Goal: Task Accomplishment & Management: Complete application form

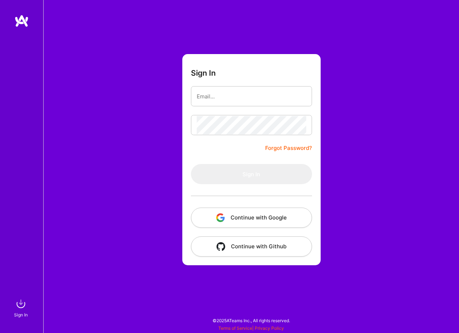
click at [272, 217] on button "Continue with Google" at bounding box center [251, 218] width 121 height 20
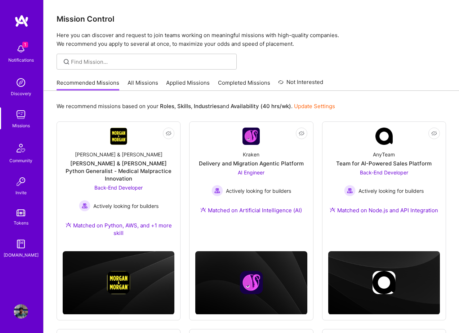
click at [26, 42] on span "1" at bounding box center [25, 45] width 6 height 6
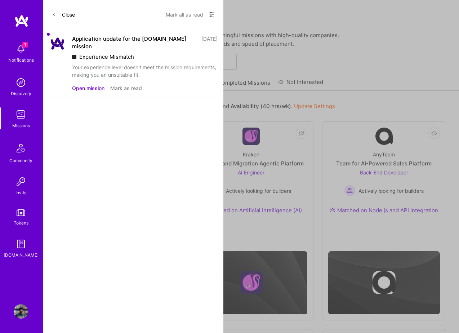
click at [131, 84] on button "Mark as read" at bounding box center [126, 88] width 32 height 8
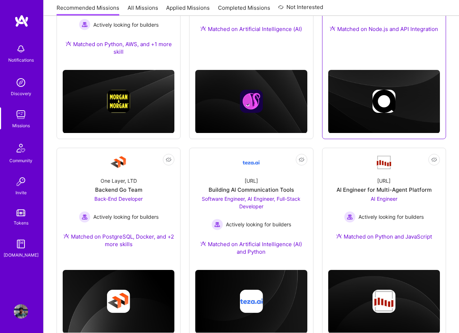
scroll to position [182, 0]
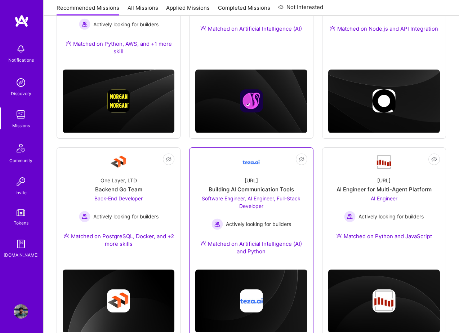
click at [261, 177] on div "[URL] Building AI Communication Tools Software Engineer, AI Engineer, Full-Stac…" at bounding box center [251, 217] width 112 height 93
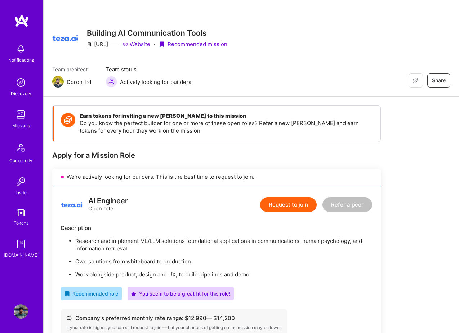
click at [292, 198] on button "Request to join" at bounding box center [288, 205] width 57 height 14
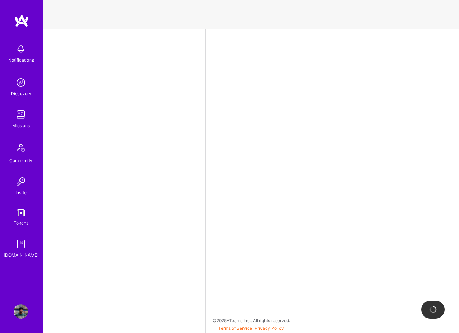
select select "GB"
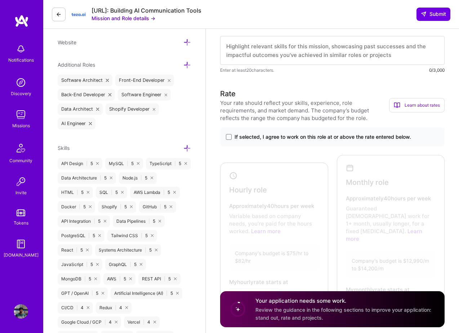
scroll to position [238, 0]
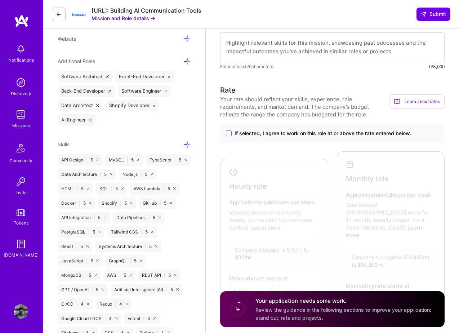
click at [230, 128] on div "If selected, I agree to work on this role at or above the rate entered below." at bounding box center [332, 133] width 225 height 19
click at [229, 131] on span at bounding box center [229, 134] width 6 height 6
click at [0, 0] on input "If selected, I agree to work on this role at or above the rate entered below." at bounding box center [0, 0] width 0 height 0
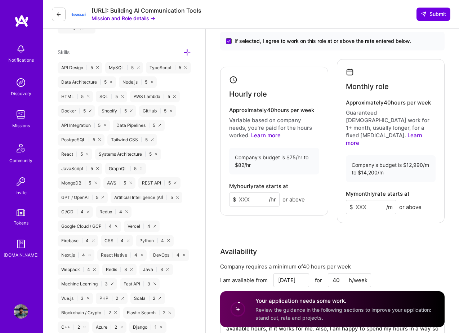
scroll to position [331, 0]
click at [249, 192] on input at bounding box center [254, 199] width 50 height 14
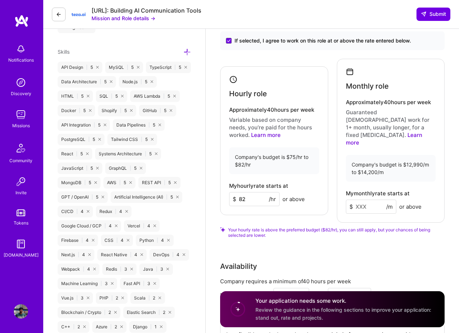
type input "82"
click at [362, 200] on input at bounding box center [371, 207] width 50 height 14
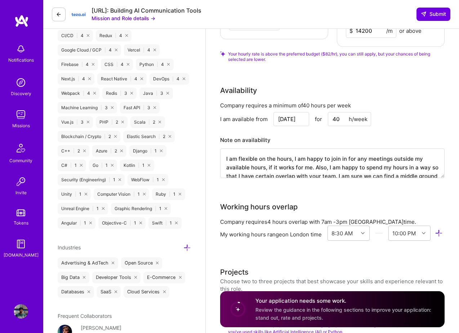
scroll to position [508, 0]
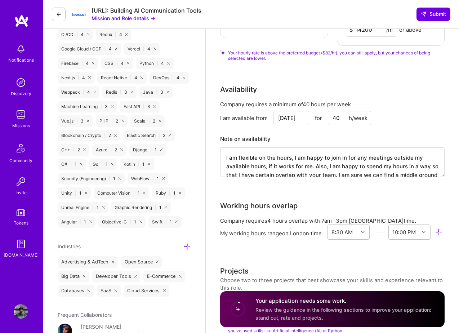
type input "14200"
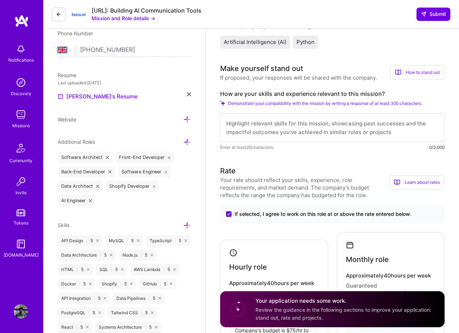
scroll to position [0, 0]
